Goal: Task Accomplishment & Management: Manage account settings

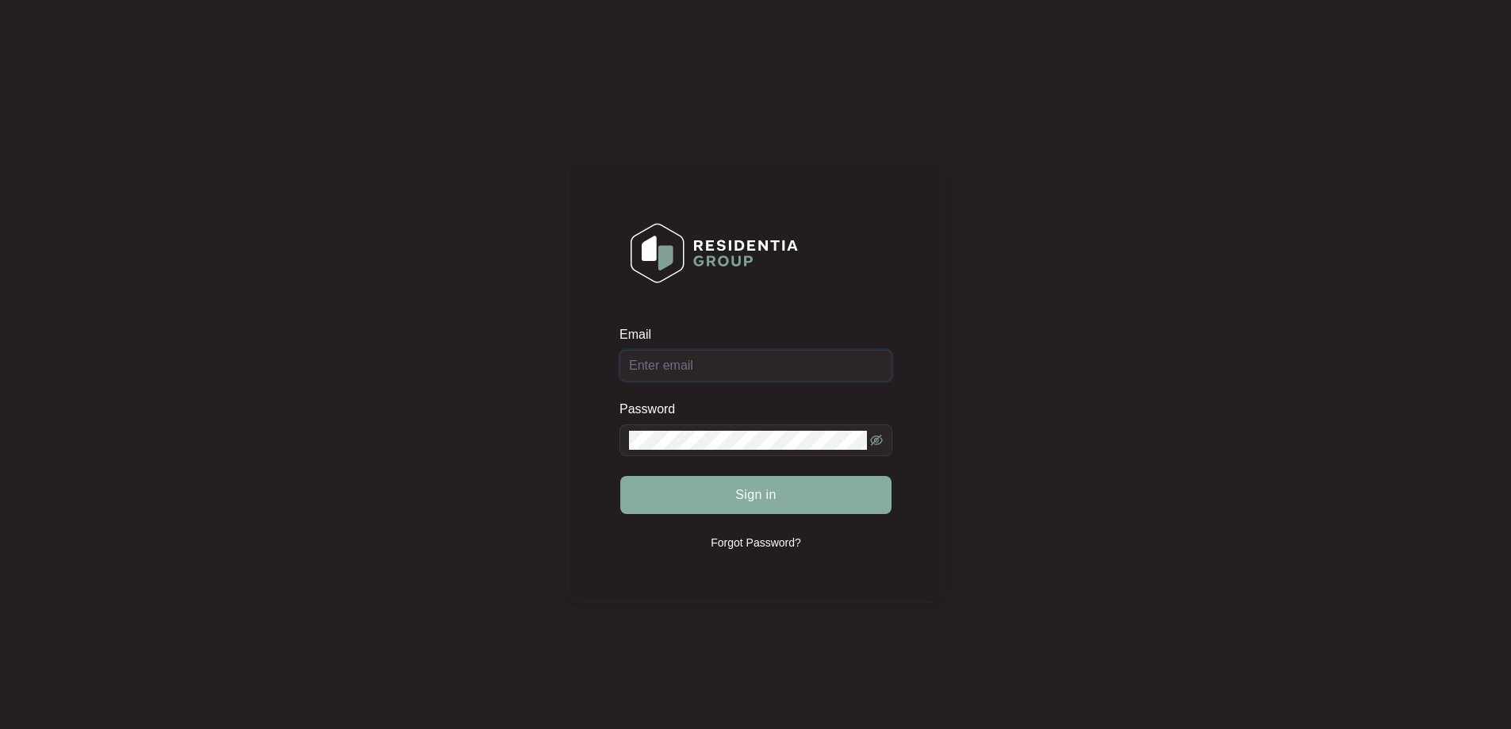
type input "[EMAIL_ADDRESS][DOMAIN_NAME]"
click at [766, 495] on span "Sign in" at bounding box center [755, 494] width 41 height 19
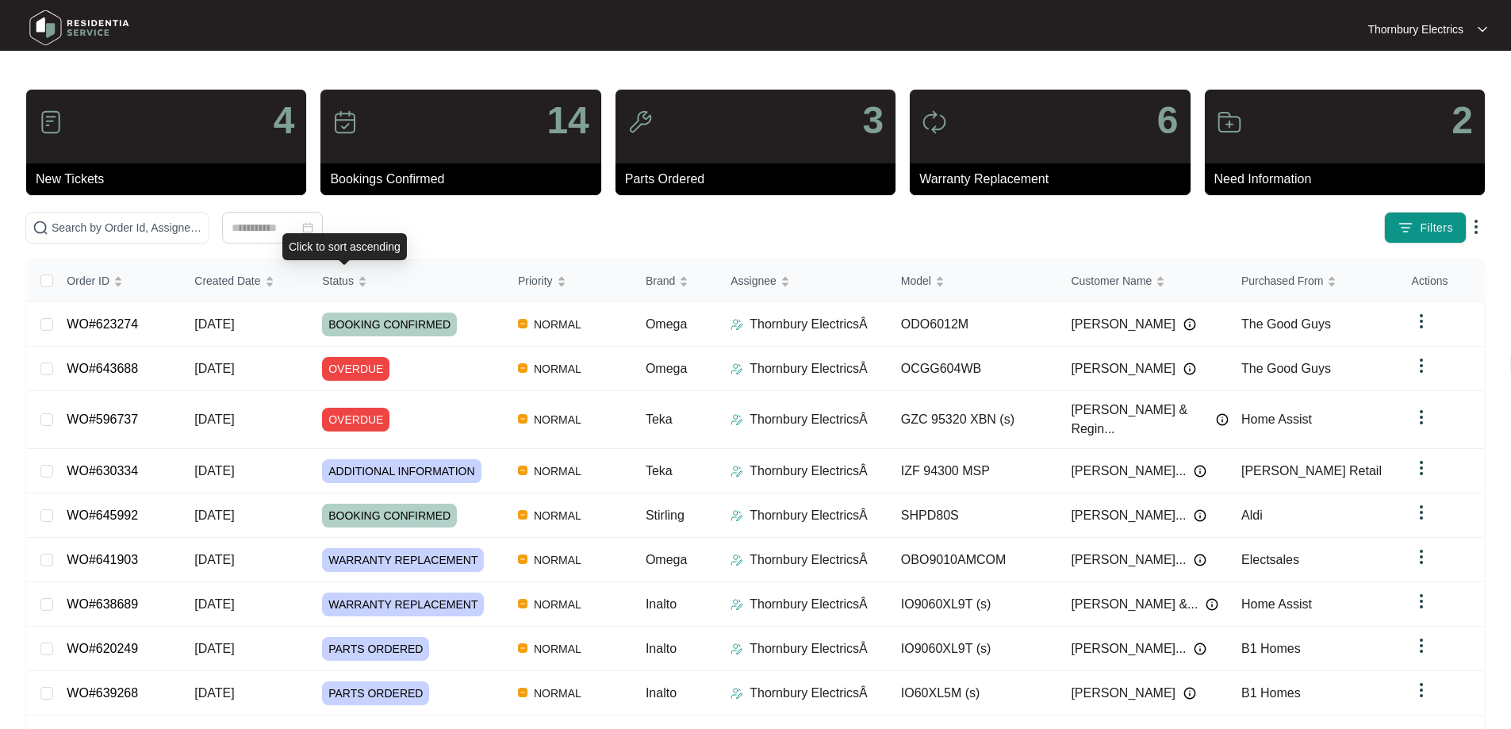
click at [377, 237] on div "Click to sort ascending" at bounding box center [344, 246] width 125 height 27
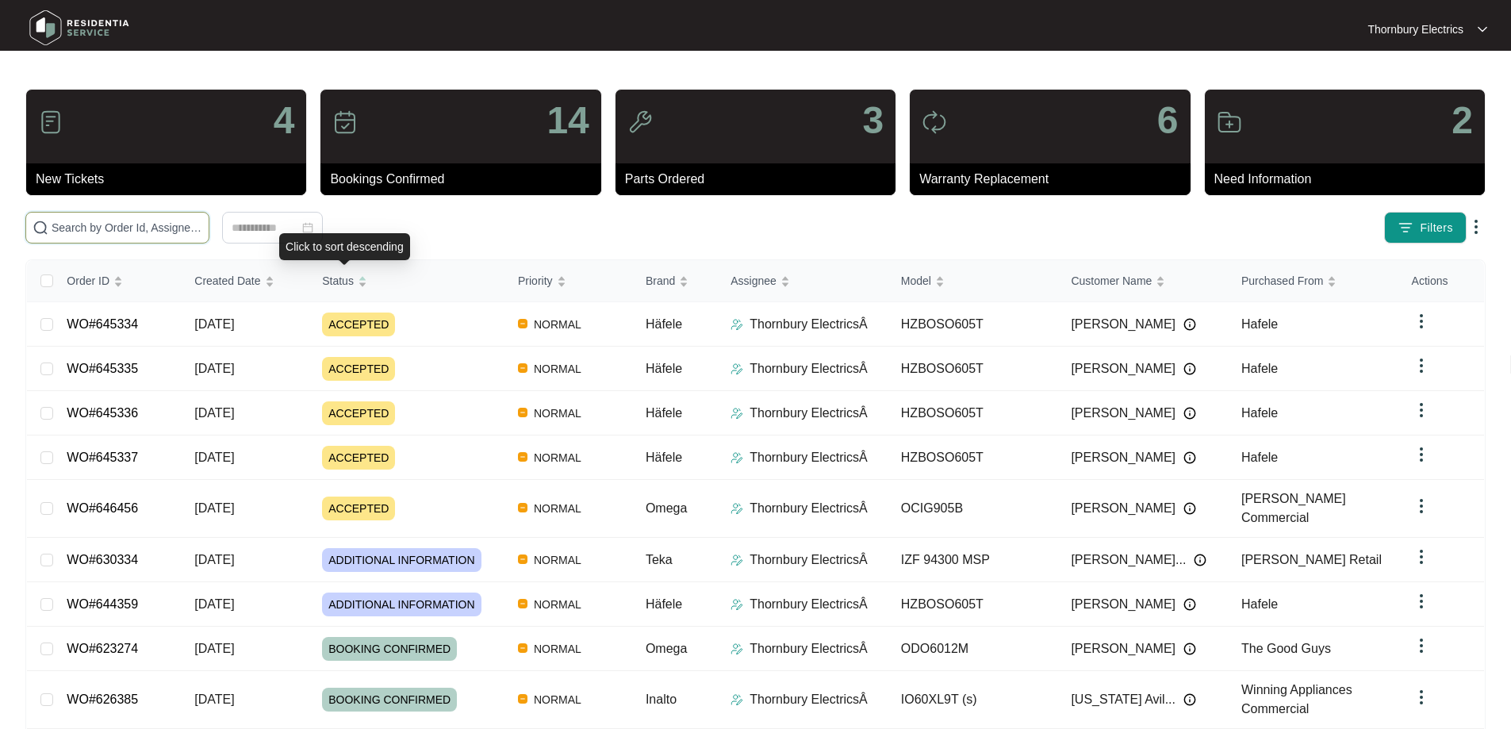
click at [202, 233] on input "text" at bounding box center [127, 227] width 151 height 17
paste input "623274"
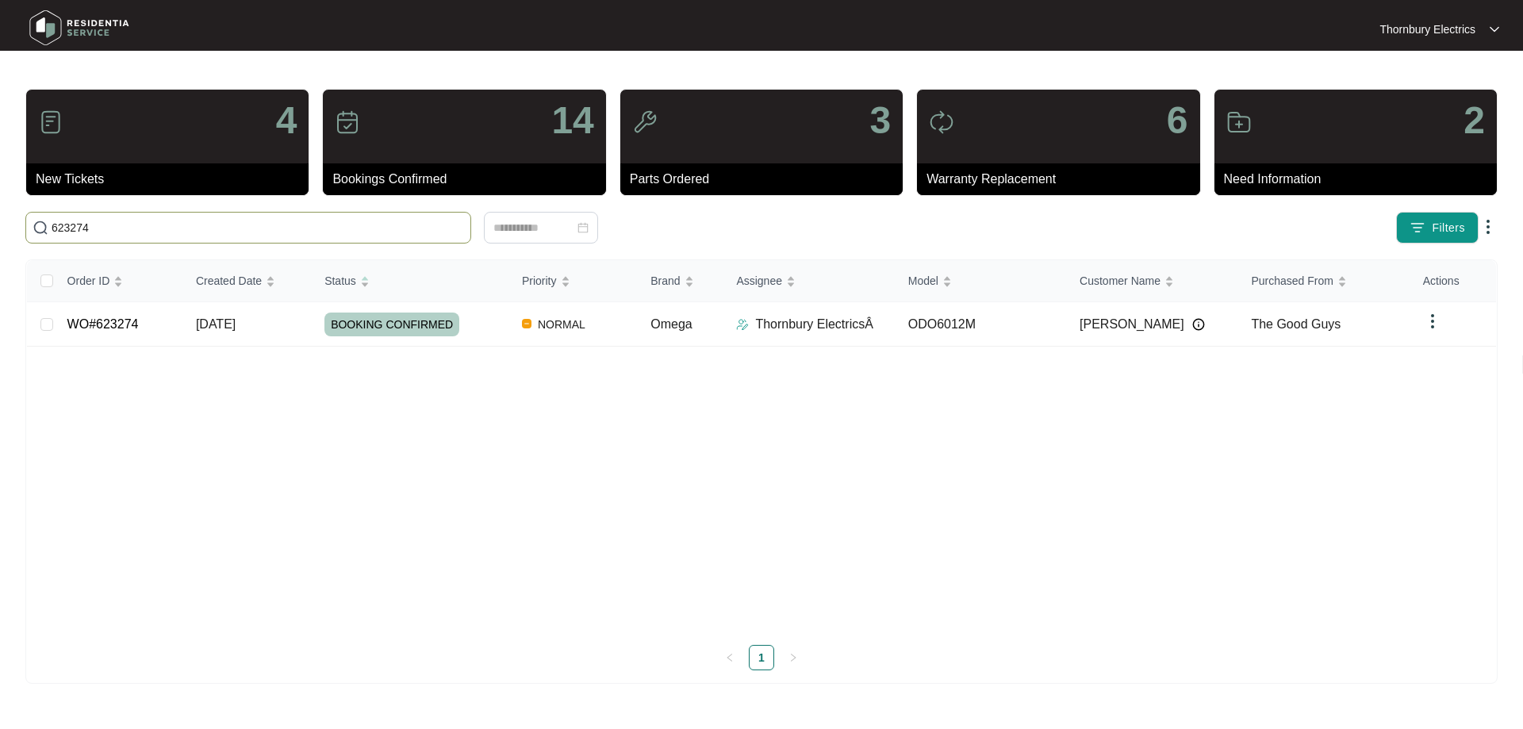
type input "623274"
click at [422, 340] on td "BOOKING CONFIRMED" at bounding box center [411, 324] width 198 height 44
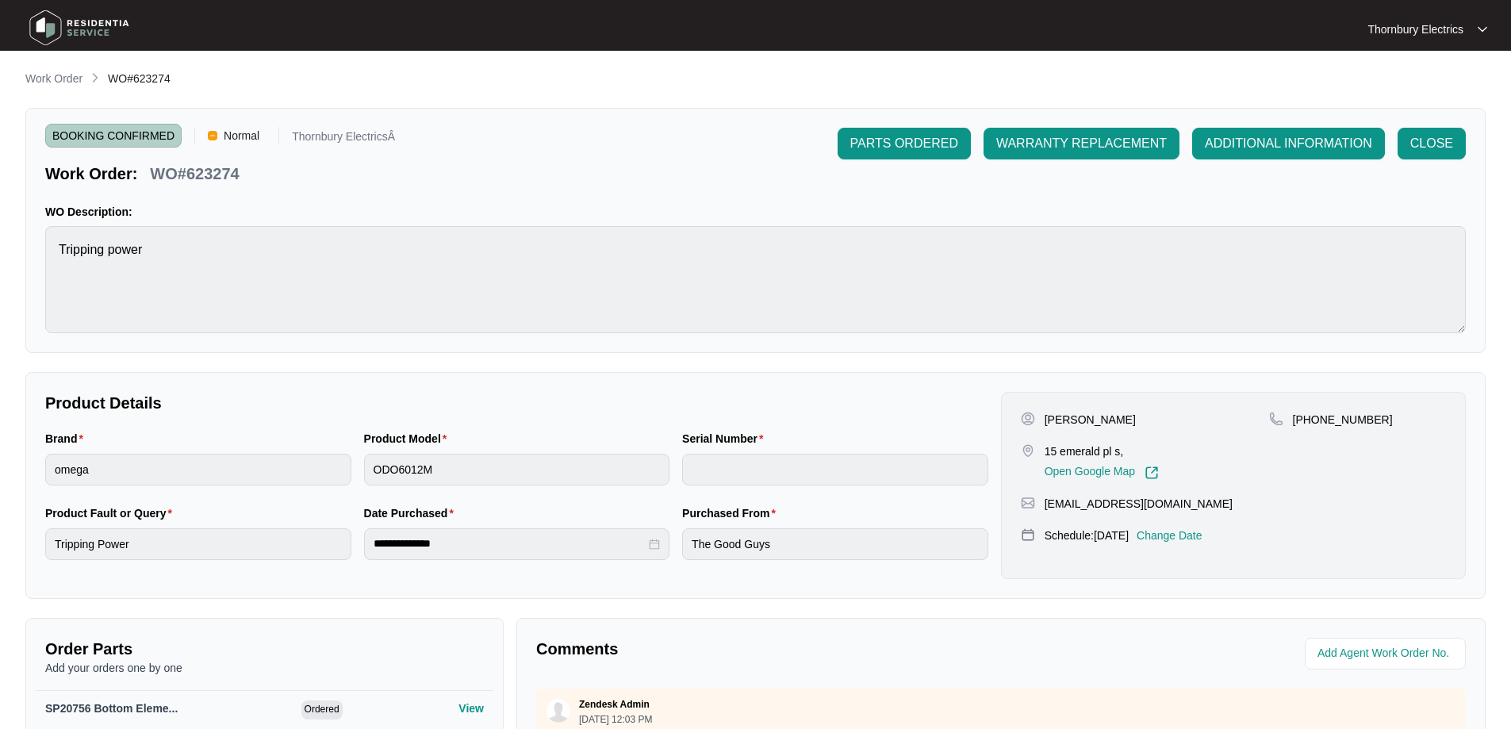
click at [1192, 531] on p "Change Date" at bounding box center [1170, 536] width 66 height 16
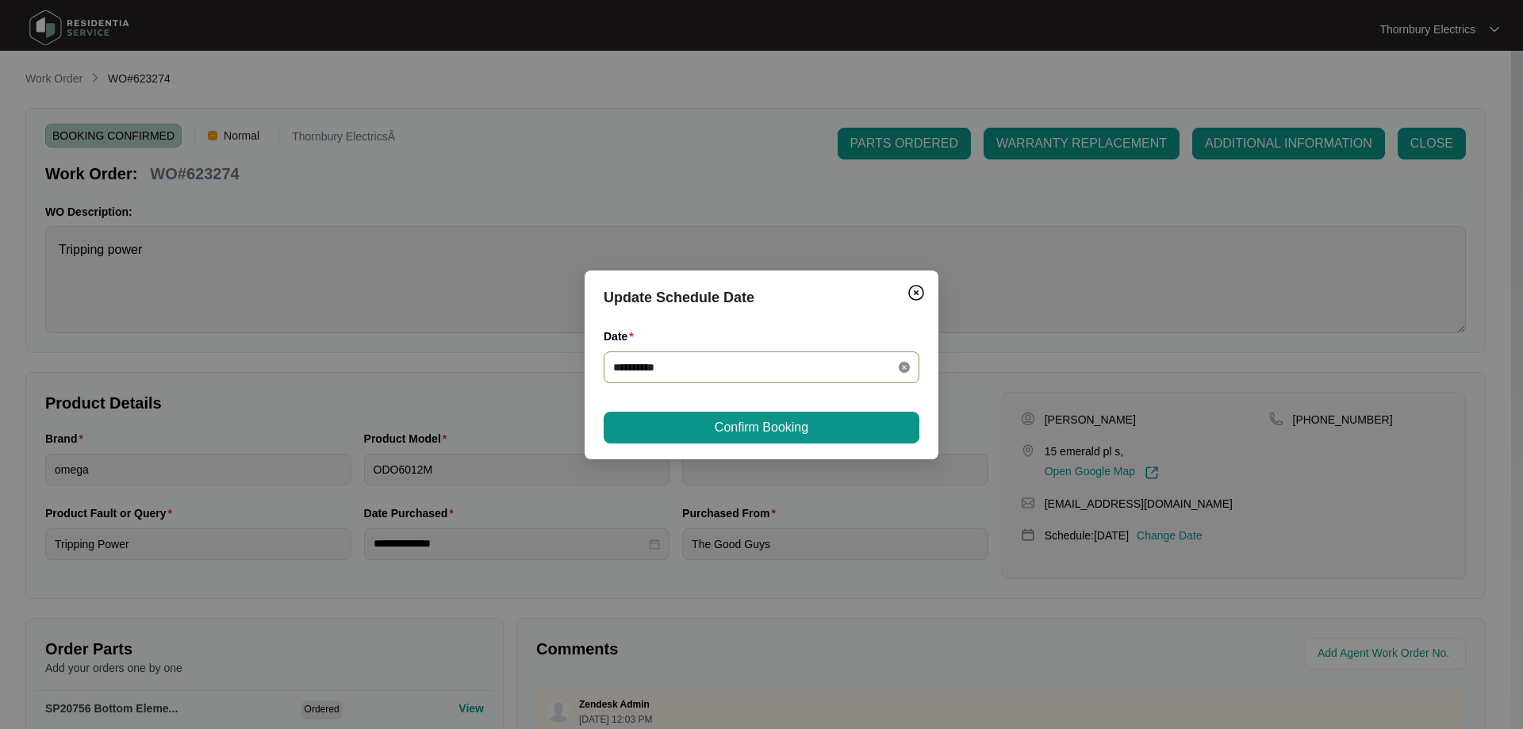
click at [900, 366] on icon "close-circle" at bounding box center [904, 367] width 11 height 11
drag, startPoint x: 829, startPoint y: 378, endPoint x: 799, endPoint y: 378, distance: 30.1
click at [828, 378] on div at bounding box center [762, 367] width 316 height 32
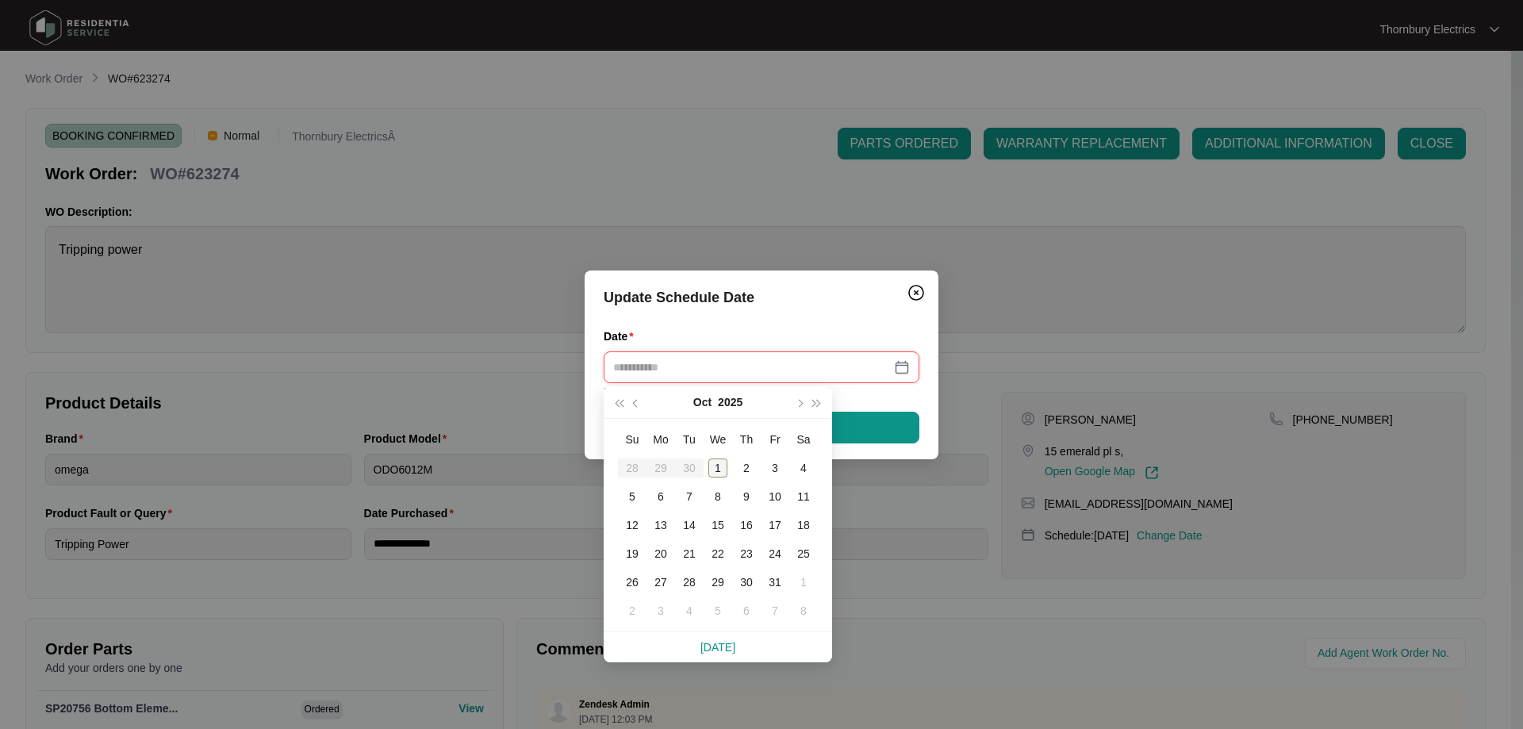
type input "**********"
click at [778, 497] on div "10" at bounding box center [775, 496] width 19 height 19
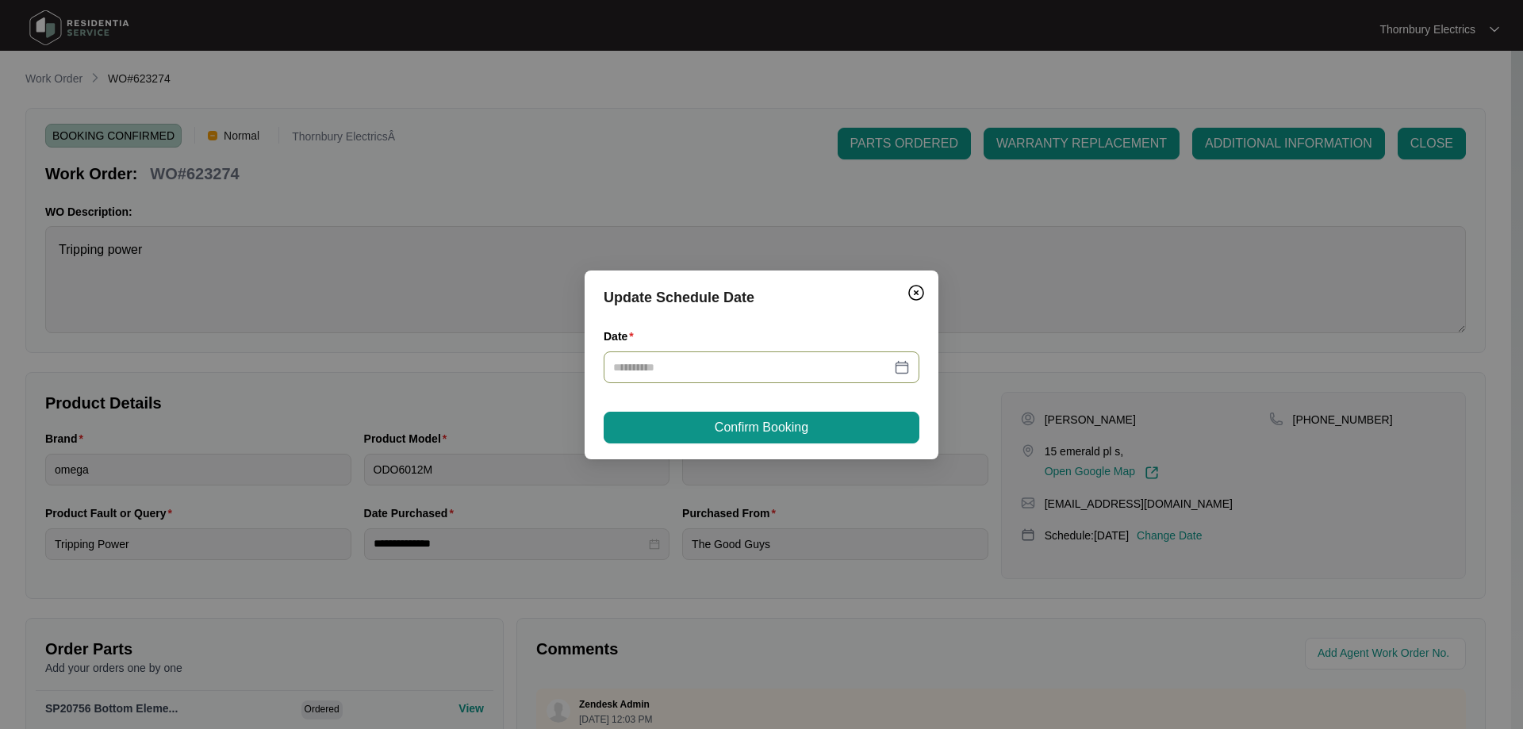
type input "**********"
click at [811, 428] on button "Confirm Booking" at bounding box center [762, 428] width 316 height 32
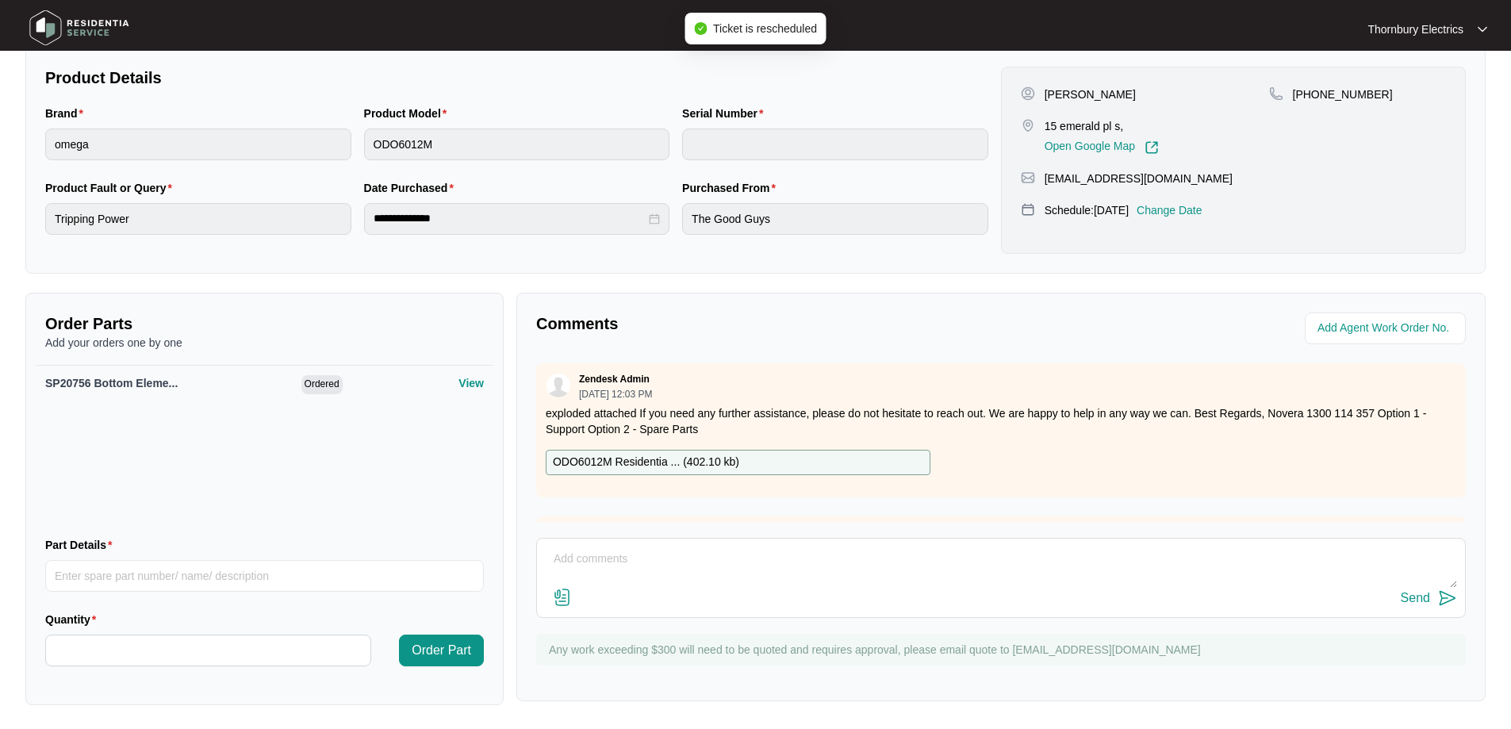
scroll to position [327, 0]
click at [719, 553] on textarea at bounding box center [1001, 565] width 912 height 41
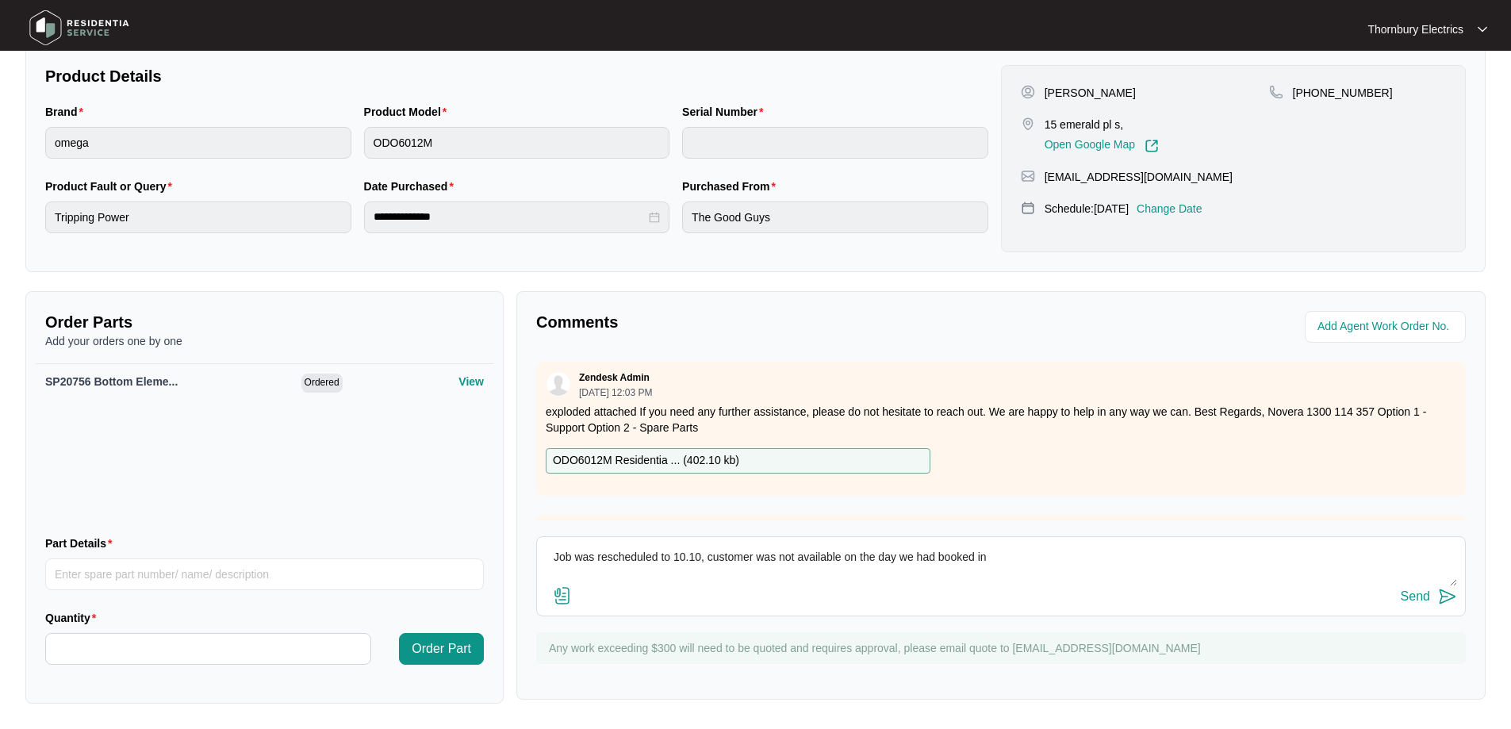
type textarea "Job was rescheduled to 10.10, customer was not available on the day we had book…"
click at [1427, 597] on div "Send" at bounding box center [1415, 596] width 29 height 14
